Goal: Transaction & Acquisition: Purchase product/service

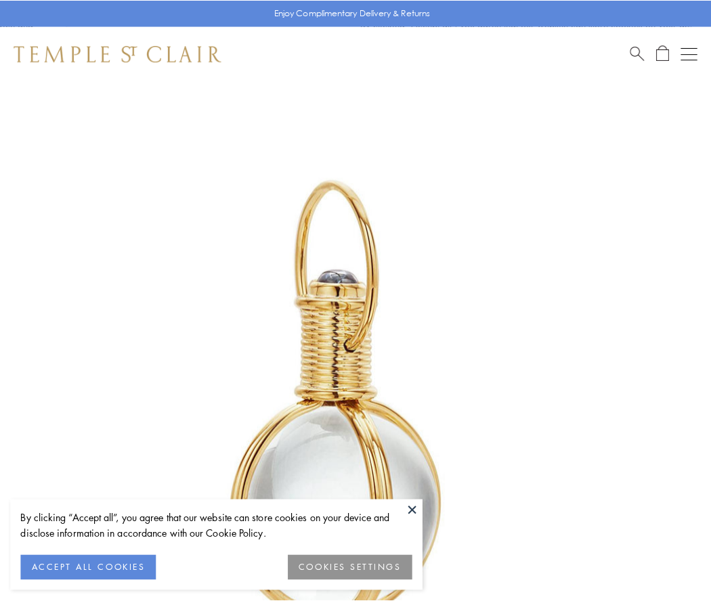
scroll to position [353, 0]
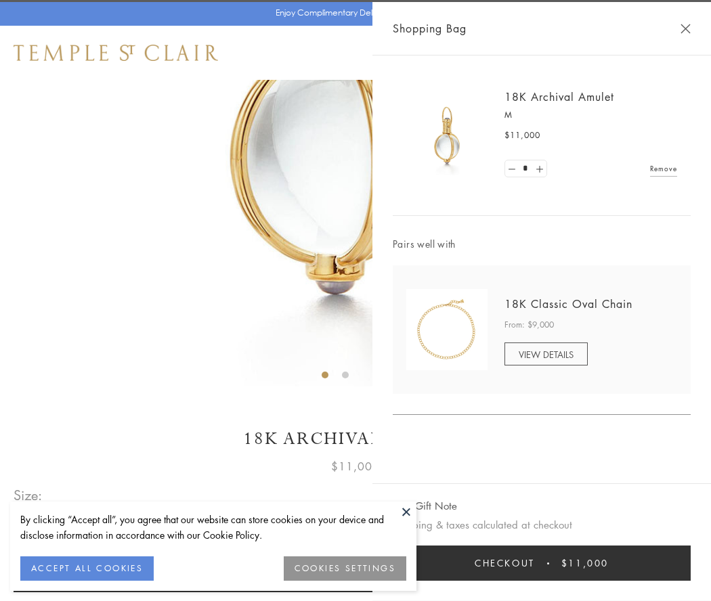
click at [541, 563] on button "Checkout $11,000" at bounding box center [542, 563] width 298 height 35
